Goal: Information Seeking & Learning: Learn about a topic

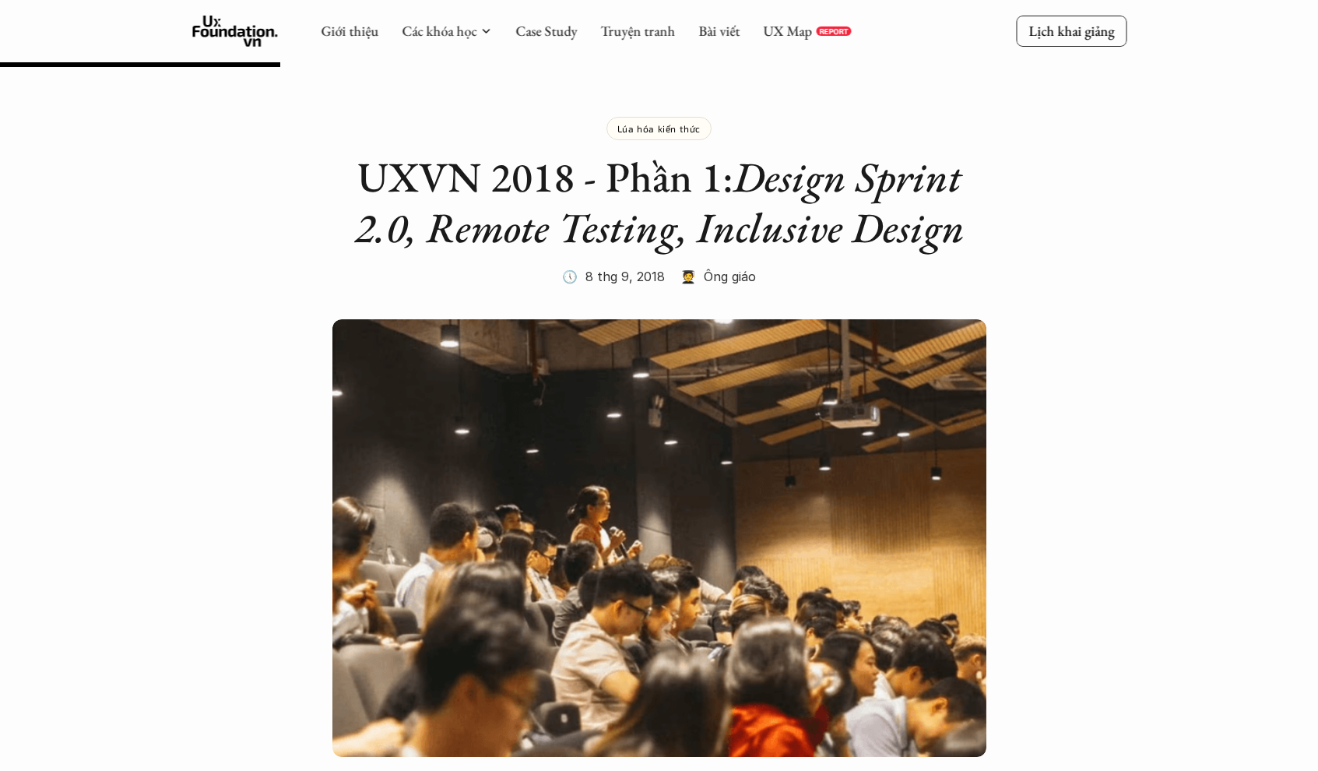
scroll to position [960, 0]
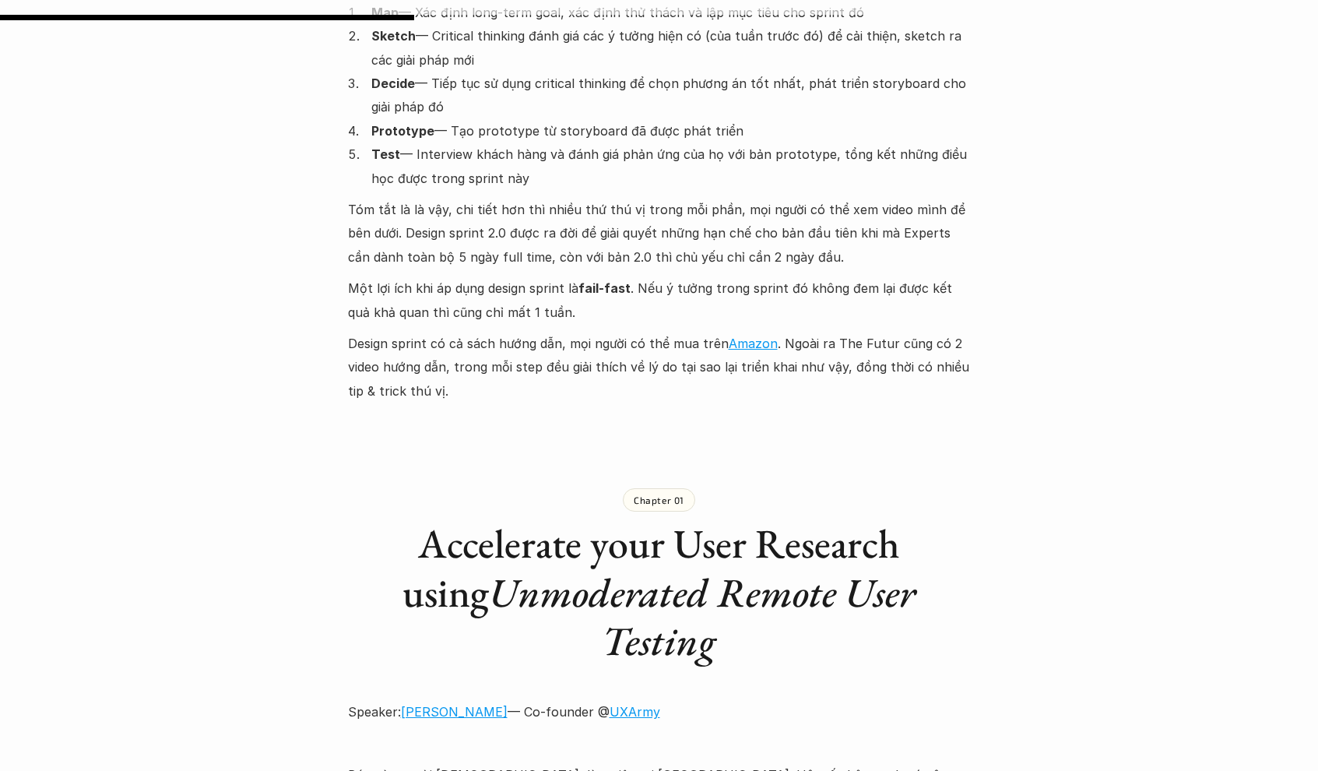
scroll to position [1292, 0]
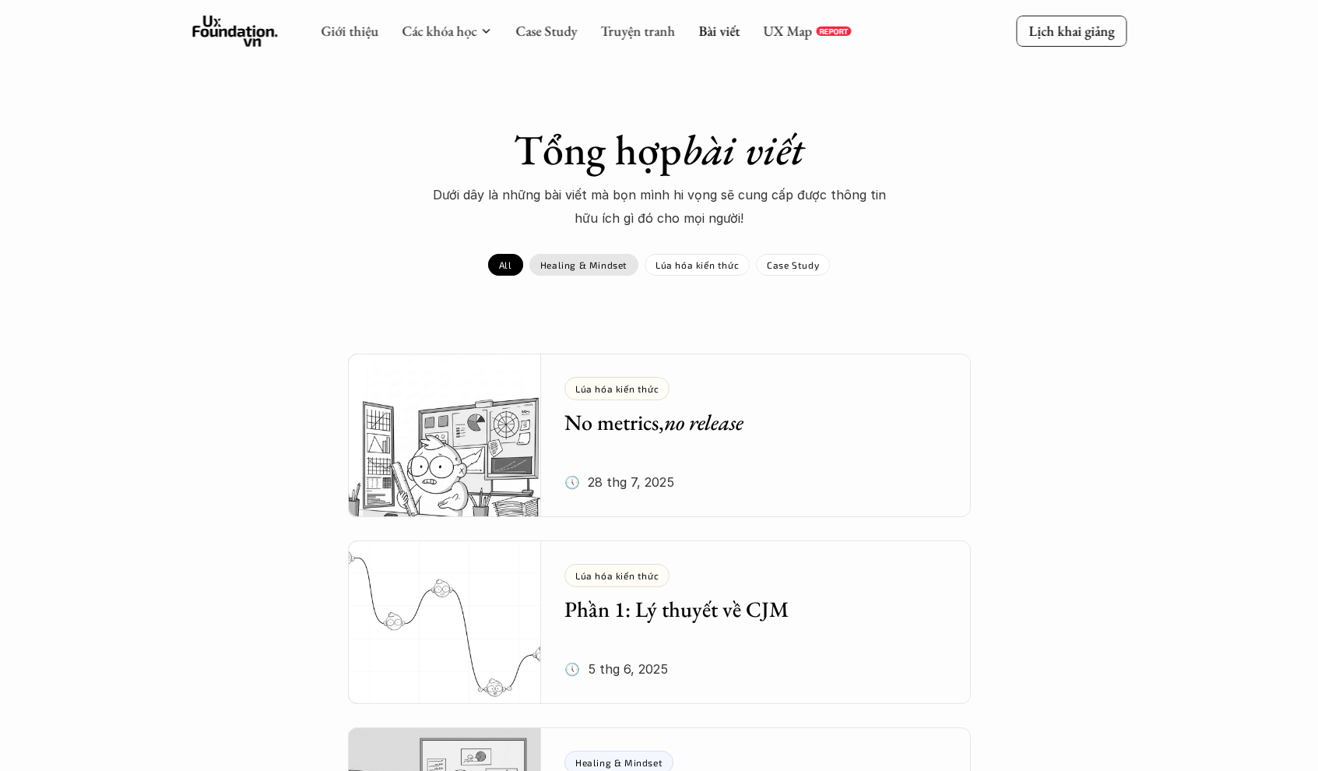
click at [594, 271] on div "Healing & Mindset" at bounding box center [583, 265] width 109 height 22
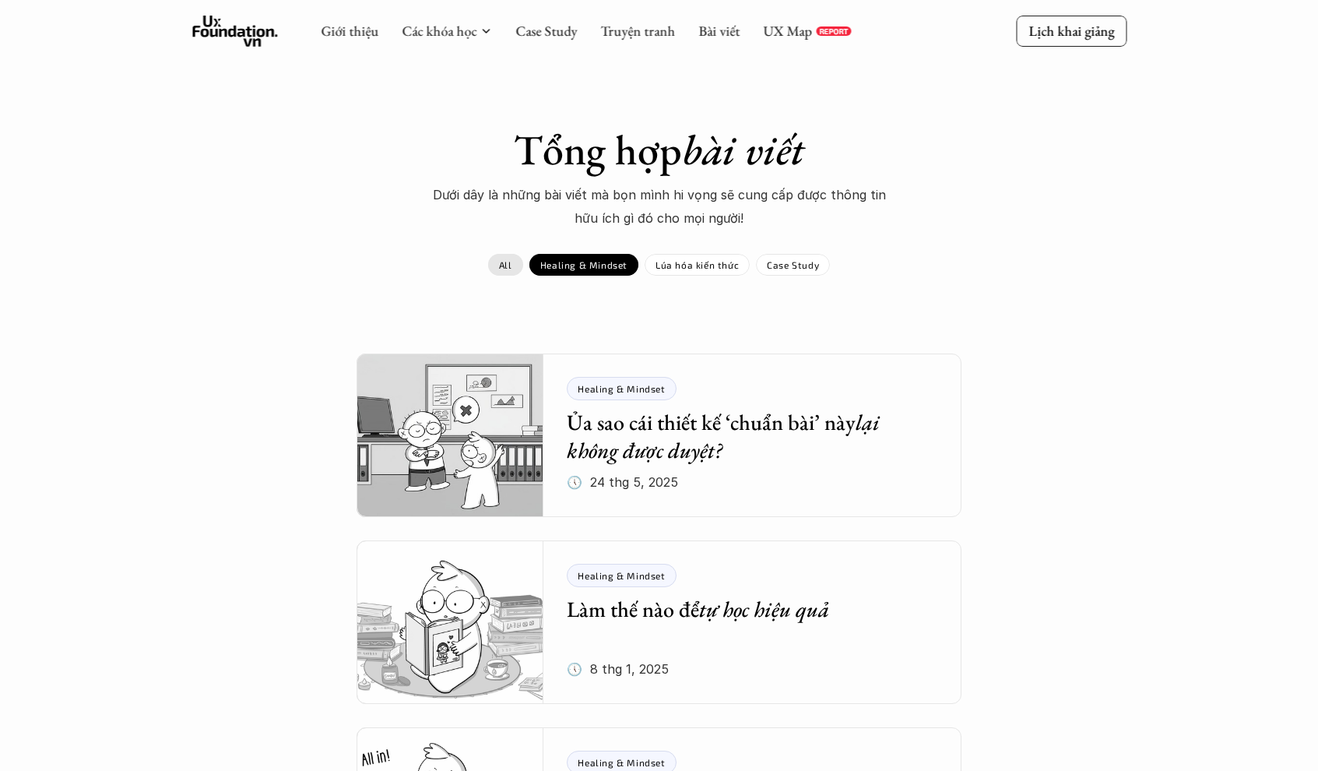
click at [523, 266] on link "All" at bounding box center [505, 265] width 35 height 22
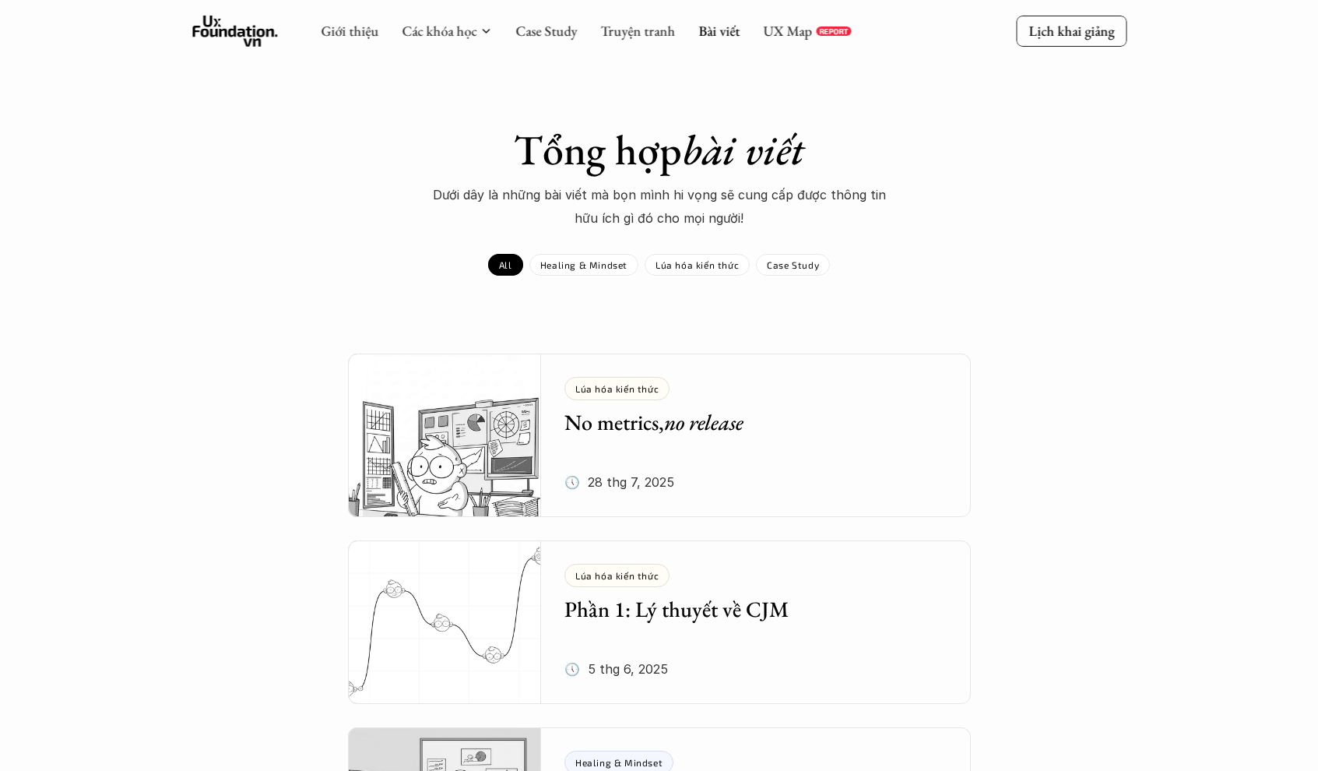
click at [561, 262] on p "Healing & Mindset" at bounding box center [583, 264] width 87 height 11
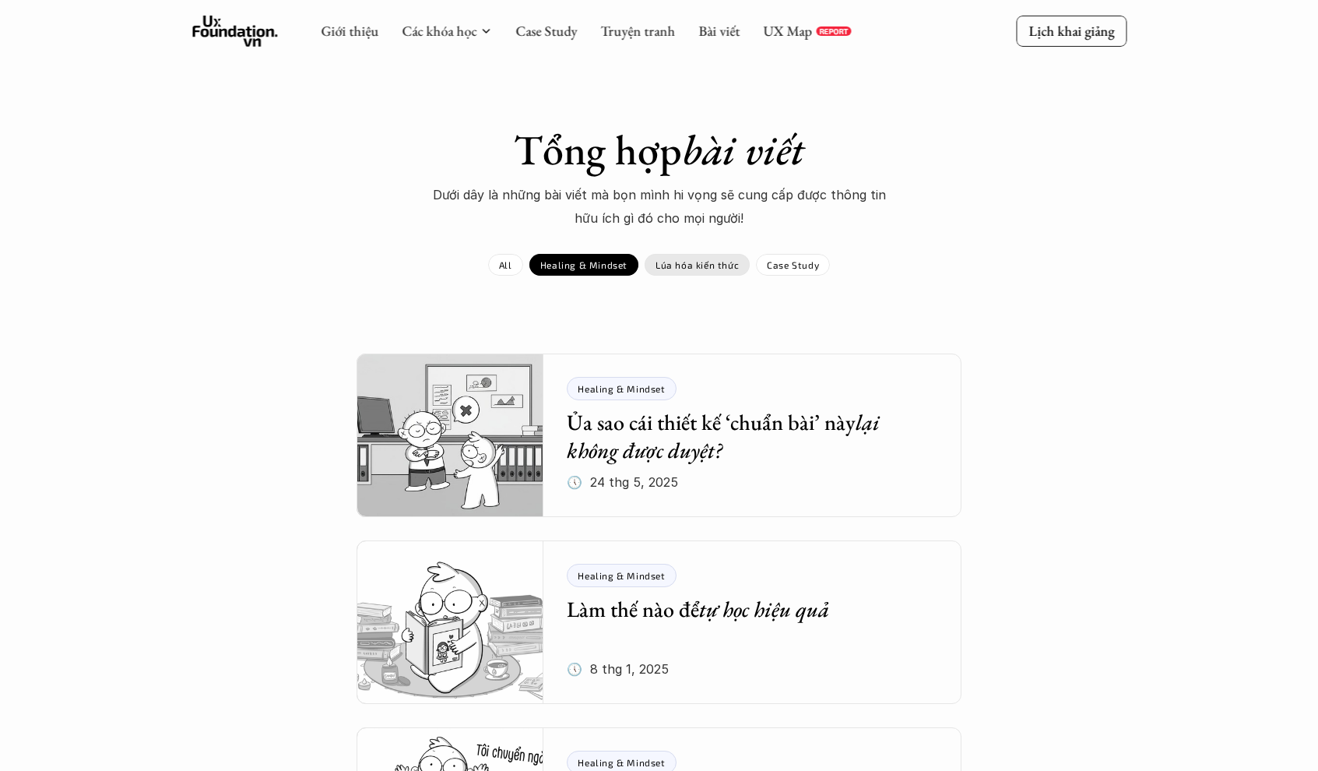
click at [686, 267] on p "Lúa hóa kiến thức" at bounding box center [696, 264] width 83 height 11
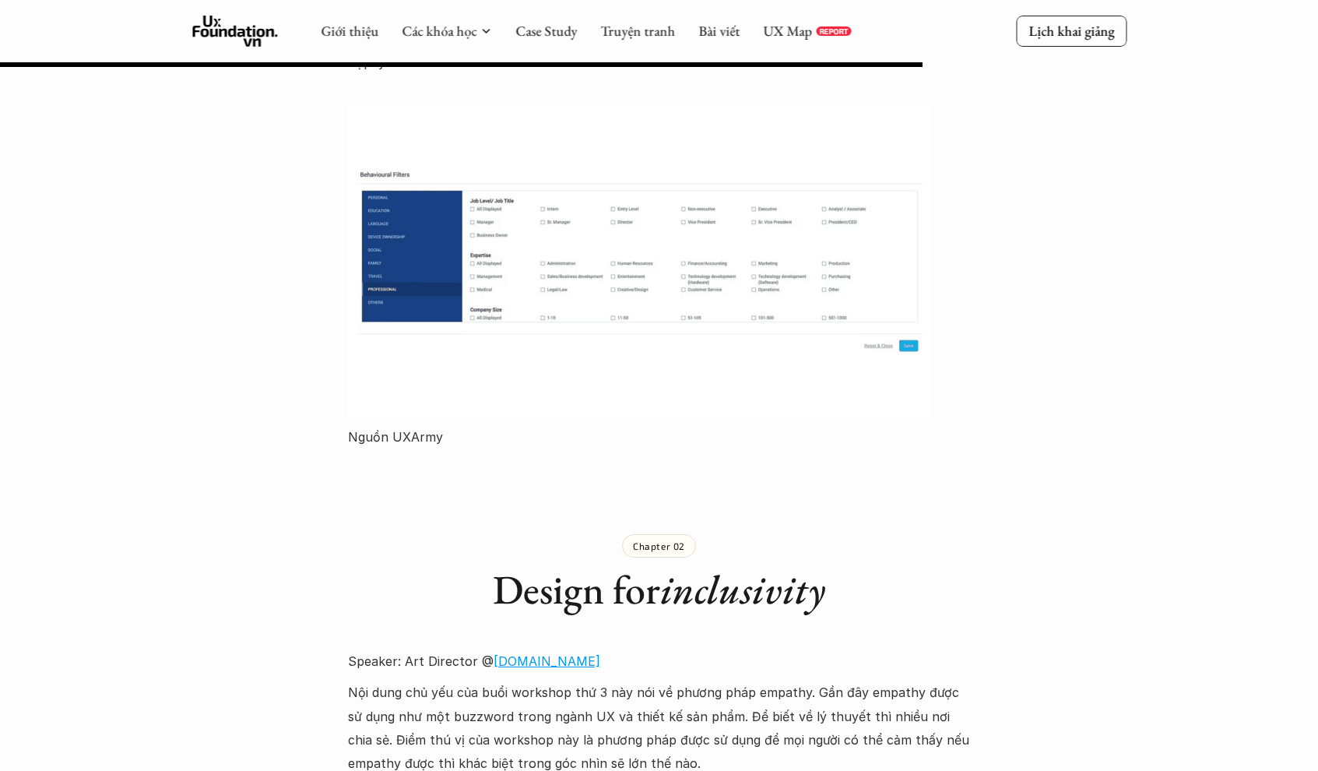
scroll to position [3149, 0]
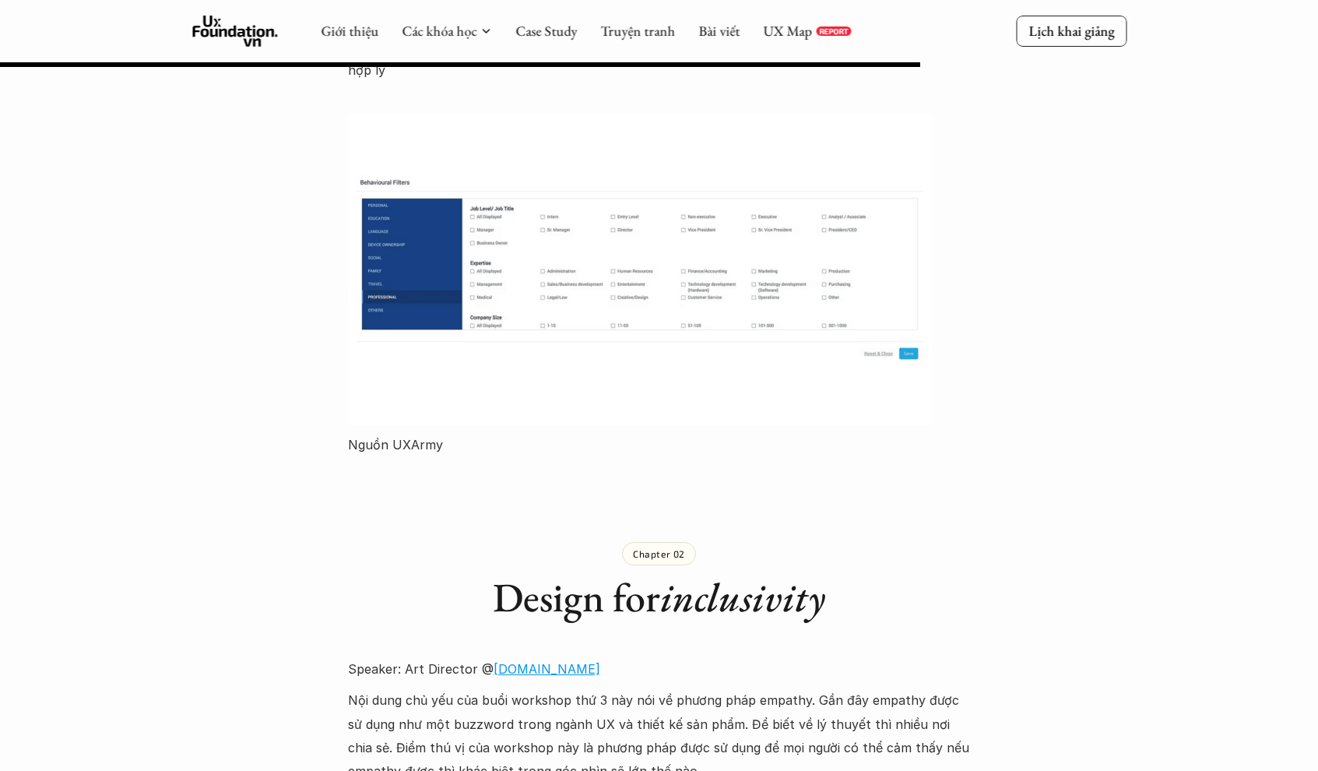
click at [529, 657] on p "Speaker: Art Director @ [DOMAIN_NAME]" at bounding box center [659, 668] width 623 height 23
click at [529, 661] on link "[DOMAIN_NAME]" at bounding box center [547, 669] width 107 height 16
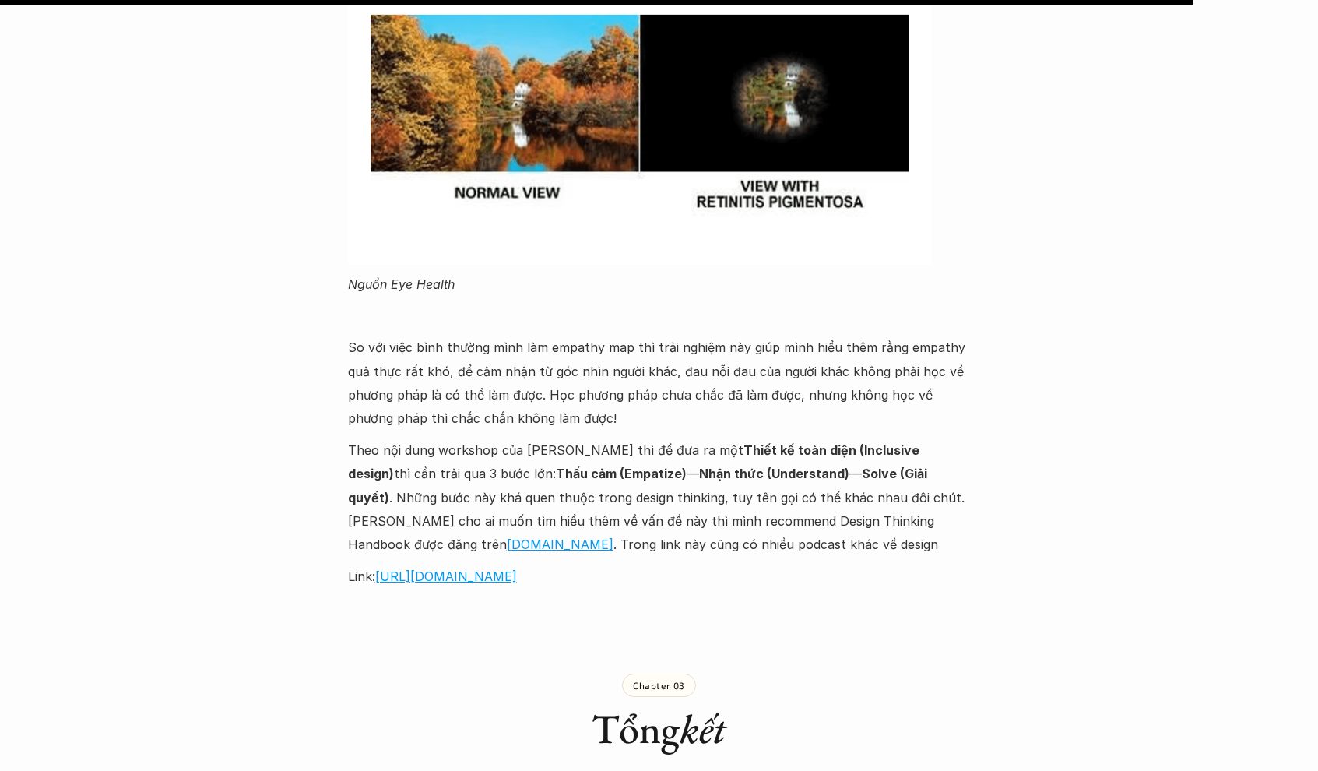
scroll to position [4112, 0]
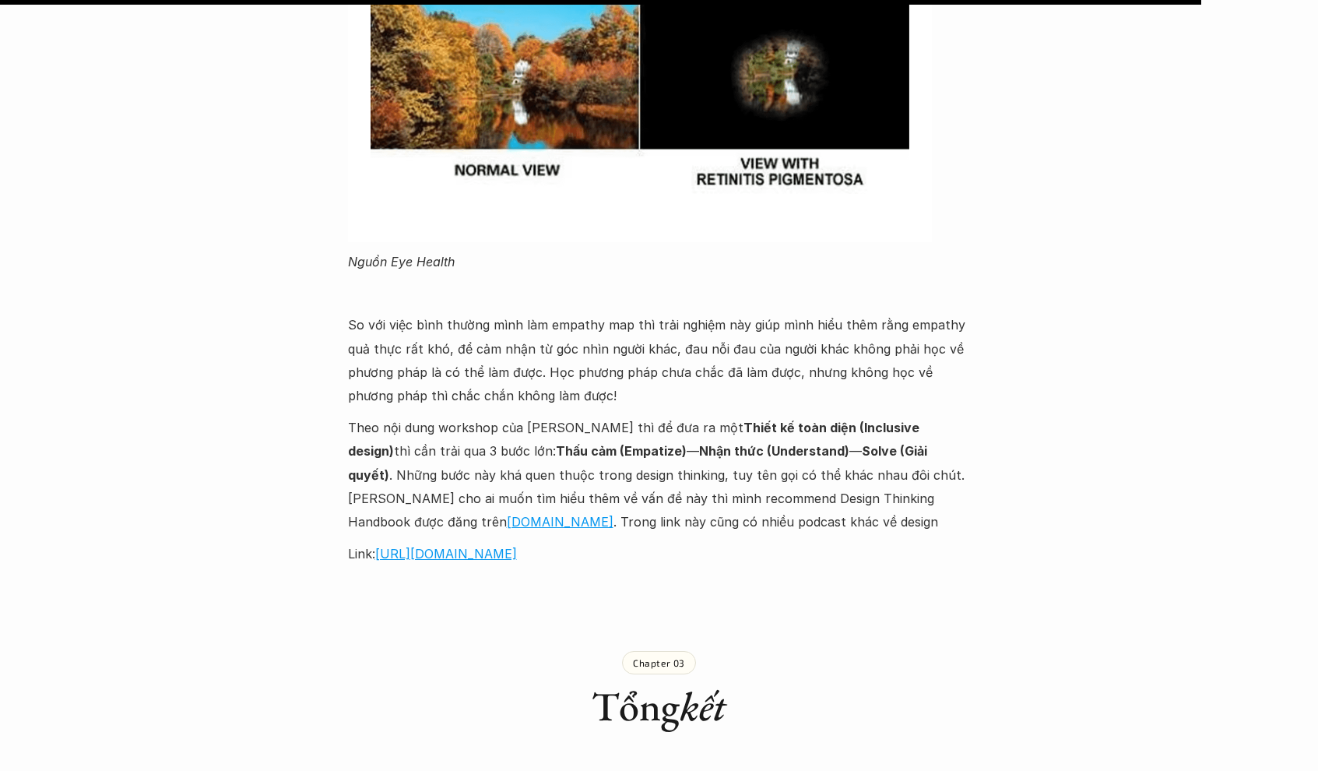
click at [867, 416] on p "Theo nội dung workshop của Aleph thì để đưa ra một Thiết kế toàn diện (Inclusiv…" at bounding box center [659, 475] width 623 height 118
click at [613, 514] on link "Designbetter.Co" at bounding box center [560, 522] width 107 height 16
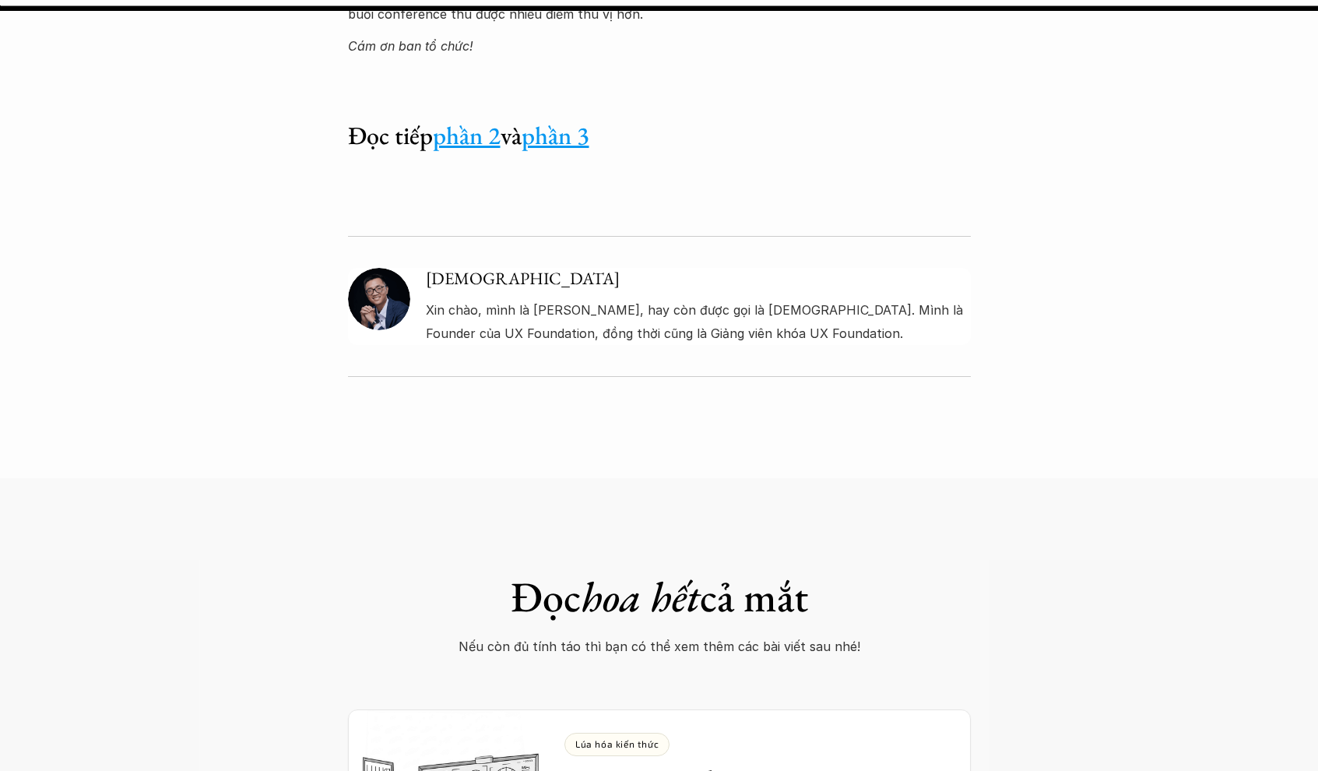
scroll to position [4878, 0]
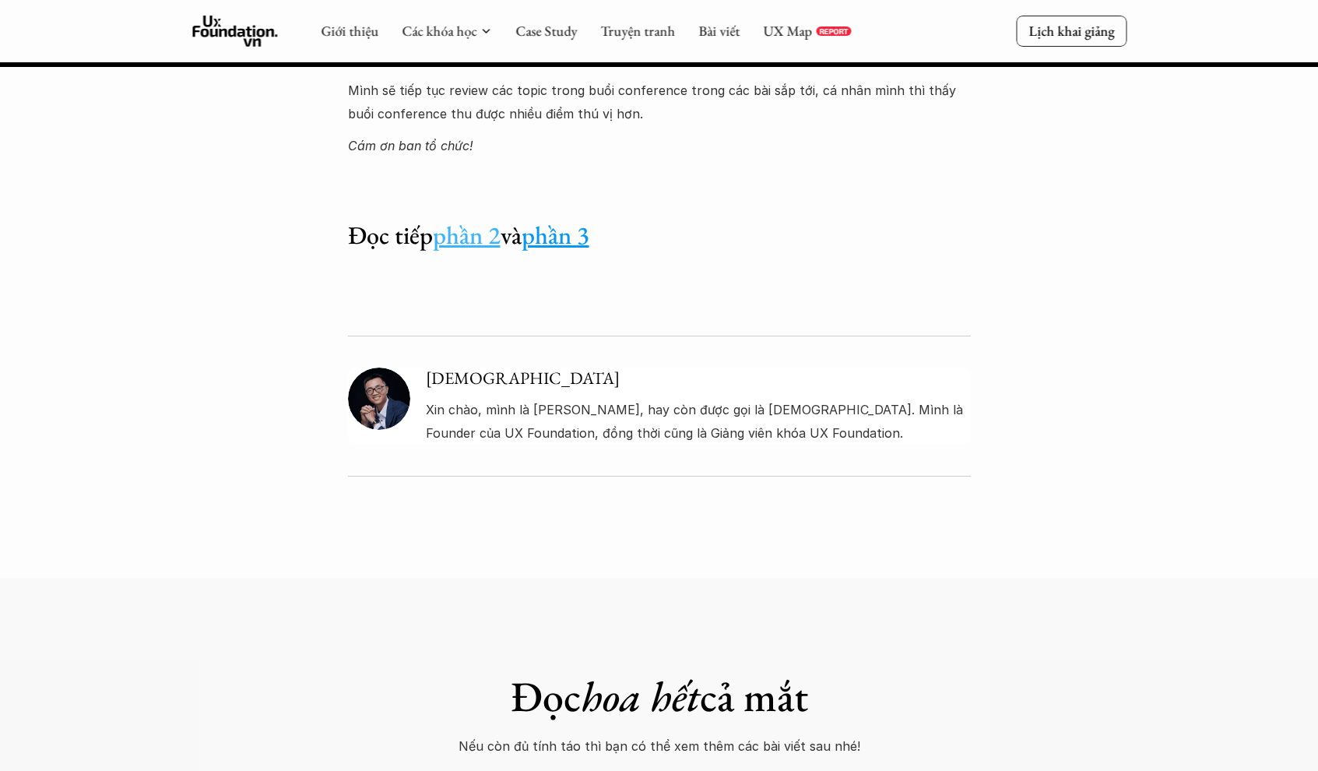
click at [474, 219] on link "phần 2" at bounding box center [467, 235] width 68 height 33
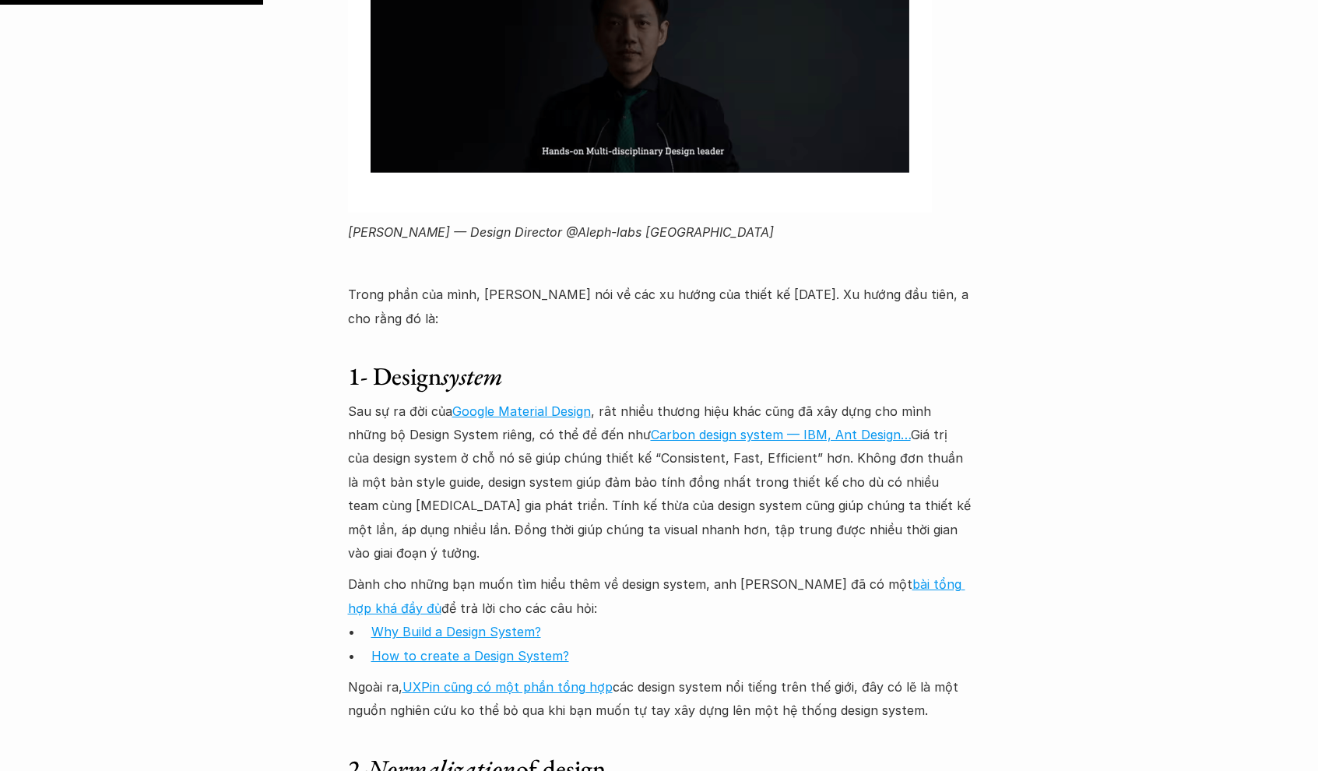
scroll to position [1500, 0]
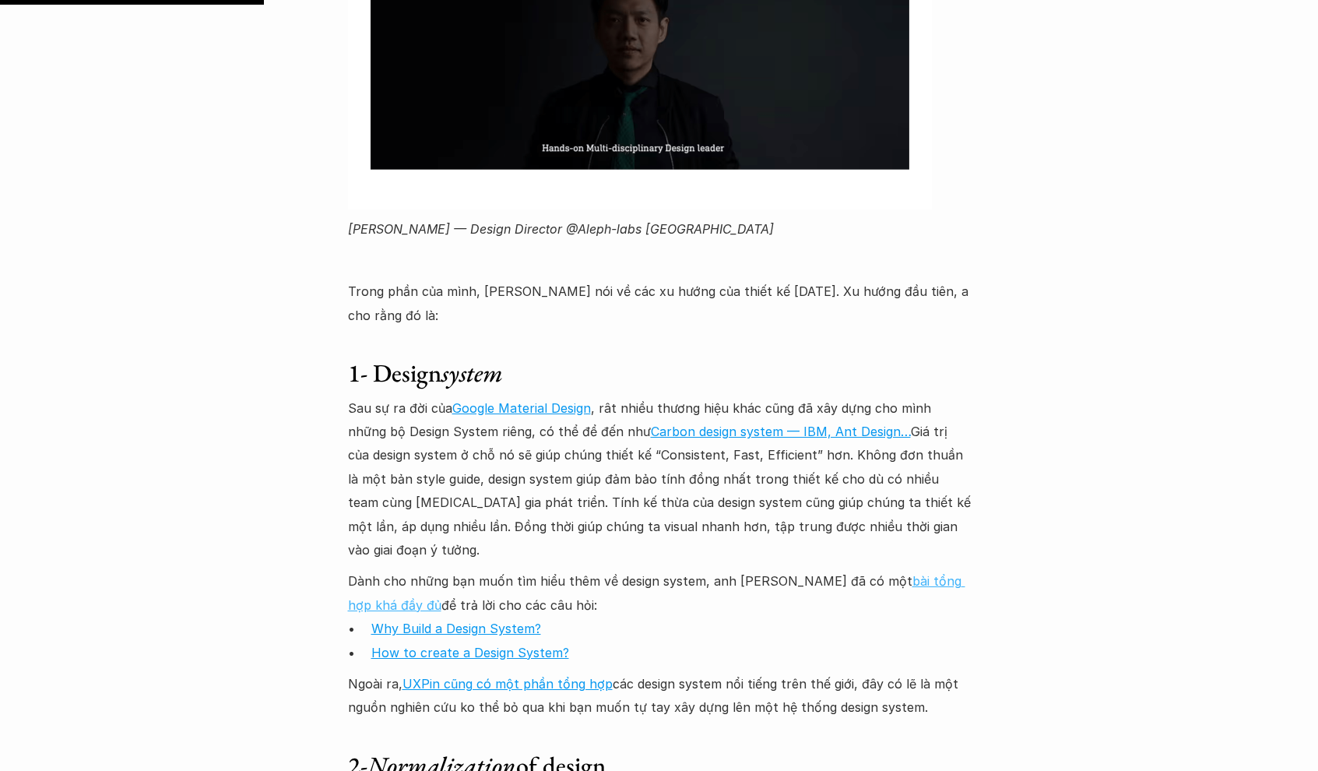
click at [894, 573] on link "bài tổng hợp khá đầy đủ" at bounding box center [656, 592] width 617 height 39
click at [423, 620] on link "Why Build a Design System?" at bounding box center [456, 628] width 170 height 16
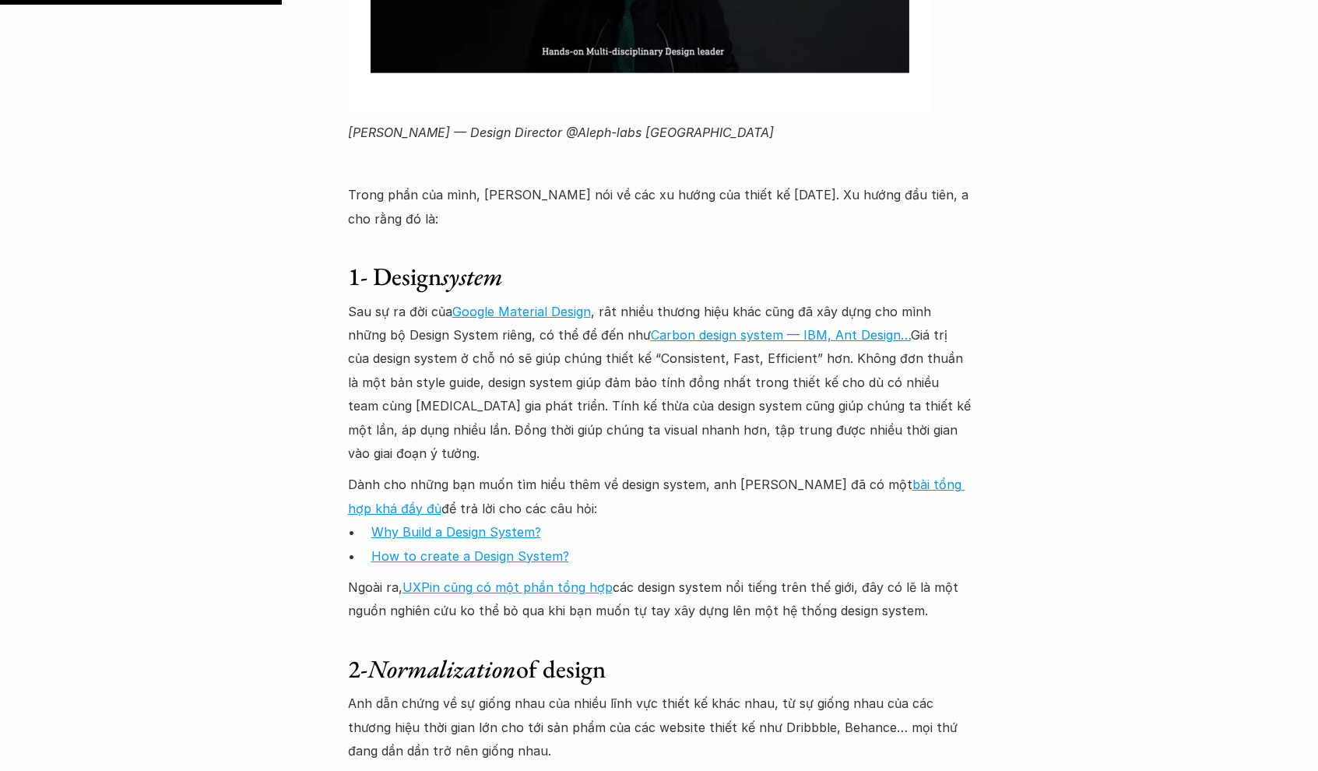
scroll to position [1602, 0]
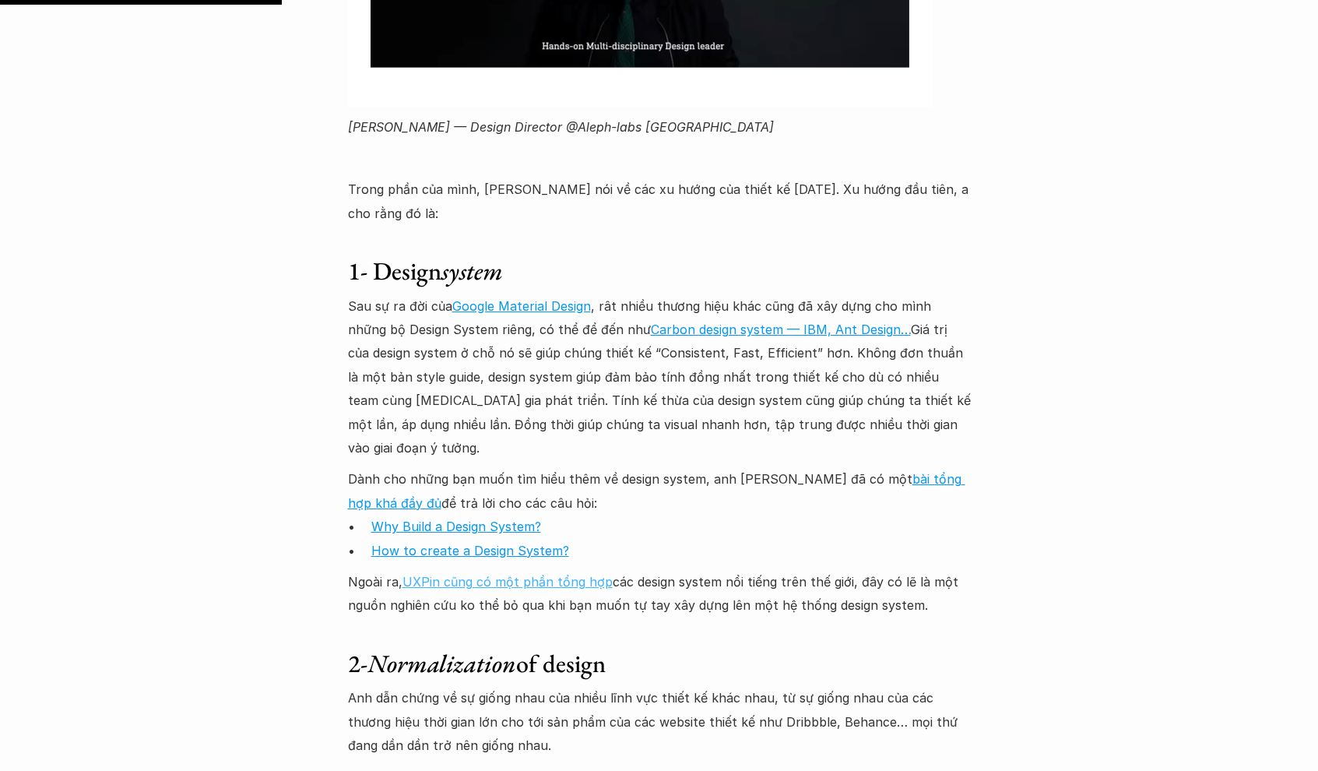
click at [448, 574] on link "UXPin cũng có một phần tổng hợp" at bounding box center [507, 582] width 210 height 16
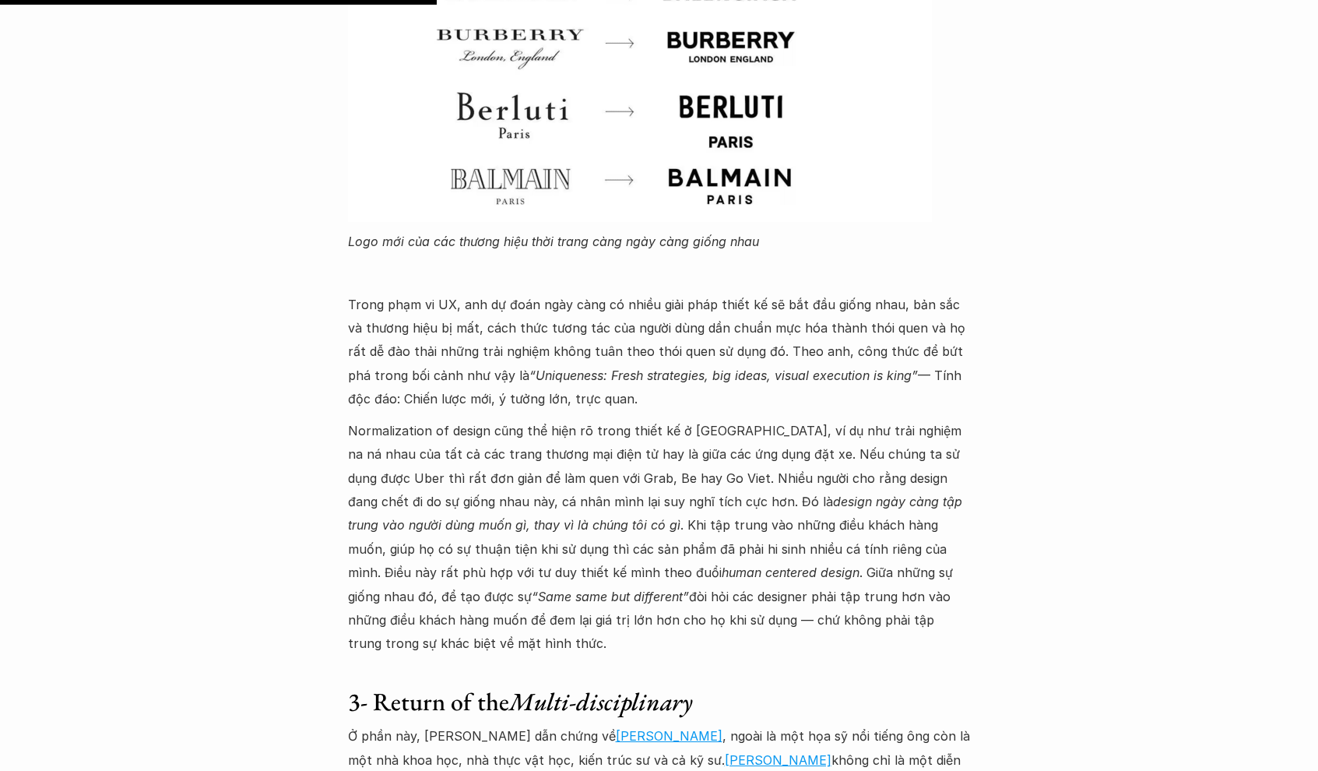
scroll to position [2477, 0]
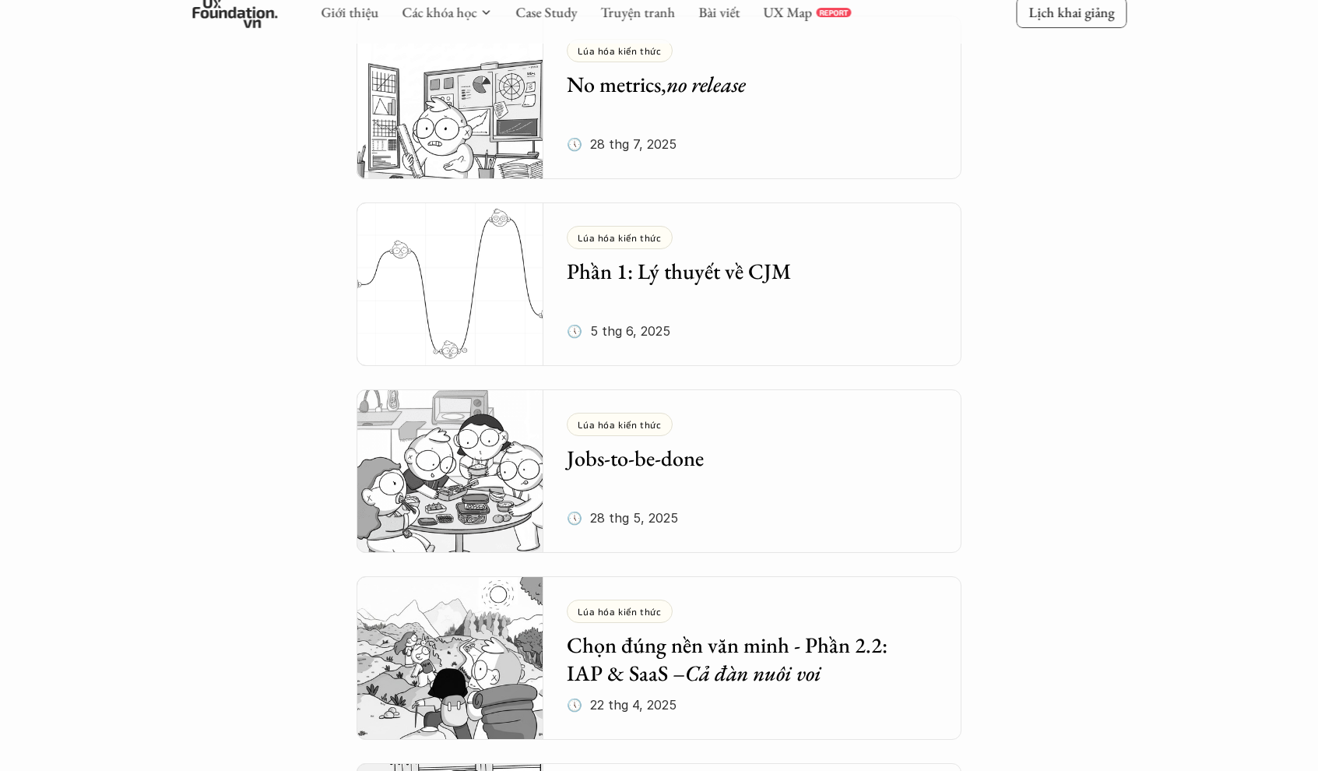
scroll to position [511, 0]
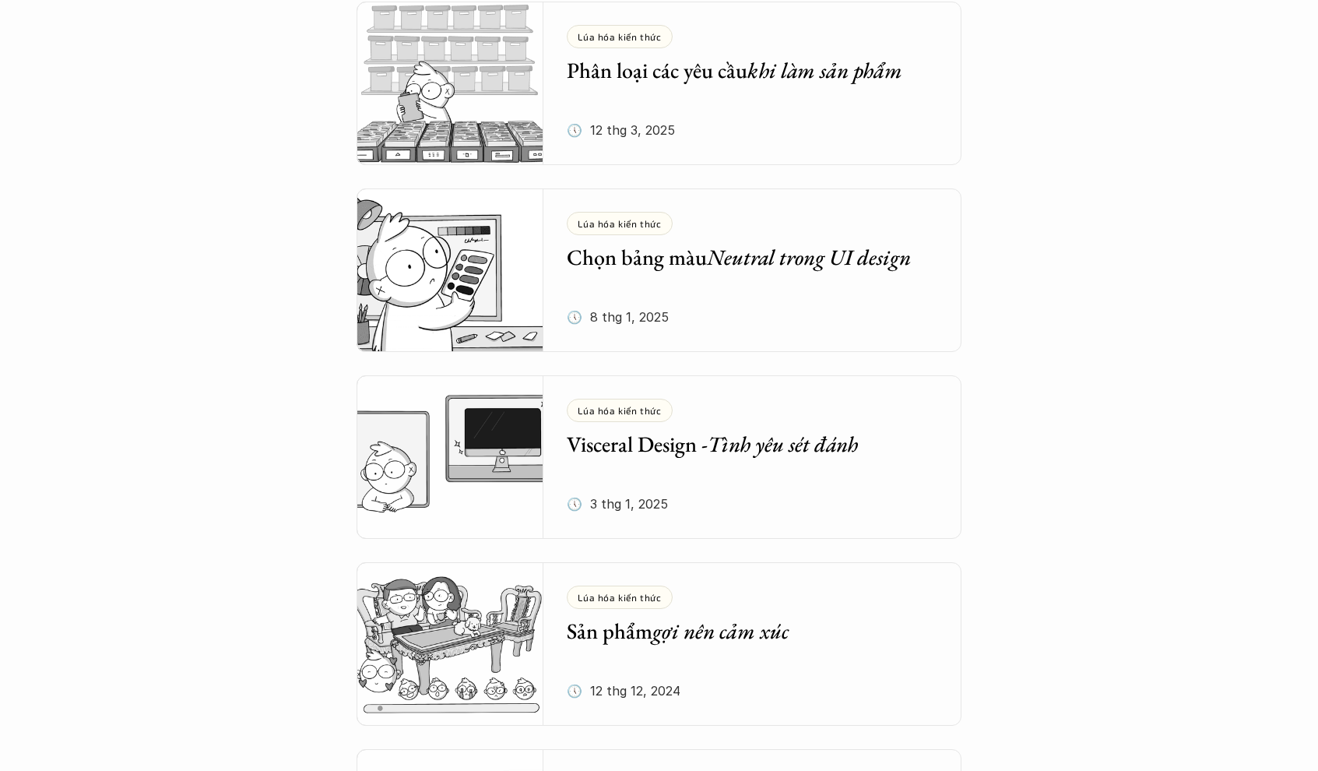
scroll to position [804, 0]
